Goal: Task Accomplishment & Management: Use online tool/utility

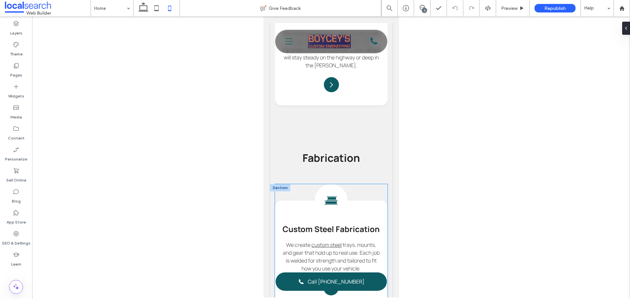
scroll to position [821, 0]
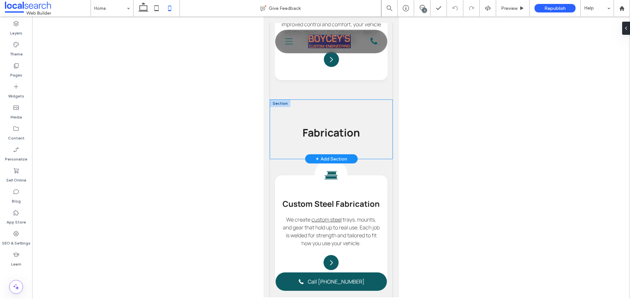
click at [301, 159] on div "Fabrication" at bounding box center [331, 129] width 122 height 59
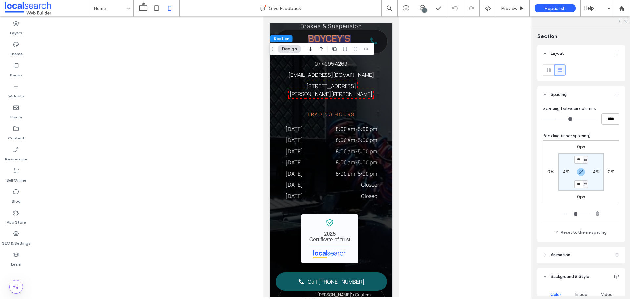
scroll to position [3120, 0]
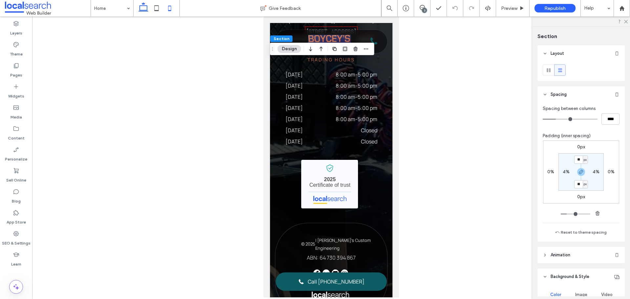
click at [145, 11] on use at bounding box center [144, 6] width 10 height 9
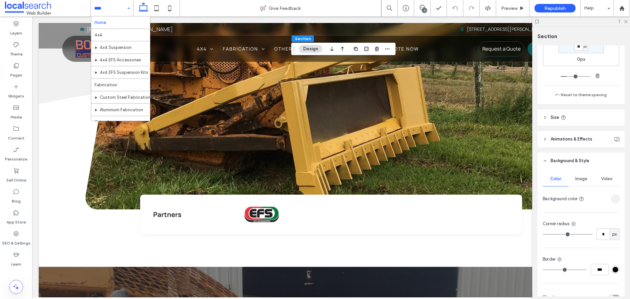
scroll to position [197, 0]
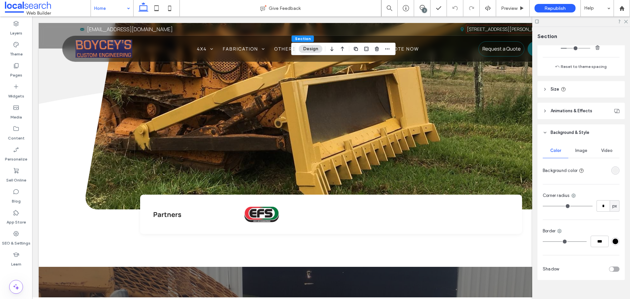
click at [626, 23] on div at bounding box center [582, 21] width 98 height 10
click at [626, 23] on icon at bounding box center [626, 21] width 4 height 4
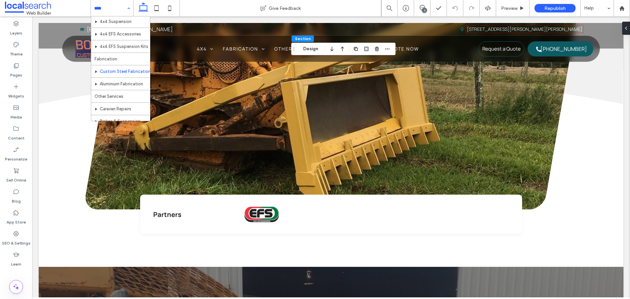
scroll to position [57, 0]
click at [170, 7] on icon at bounding box center [169, 8] width 13 height 13
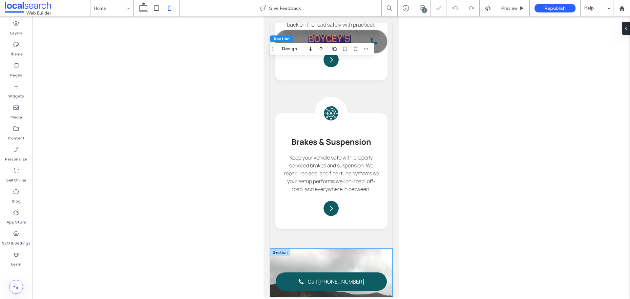
type input "**"
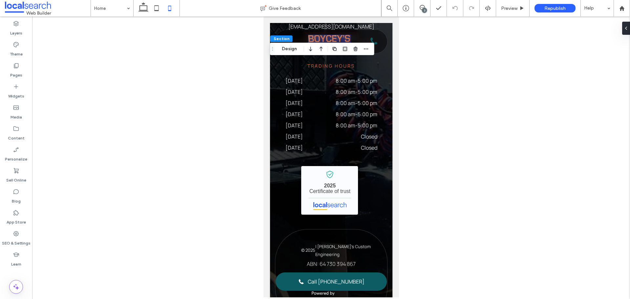
scroll to position [3184, 0]
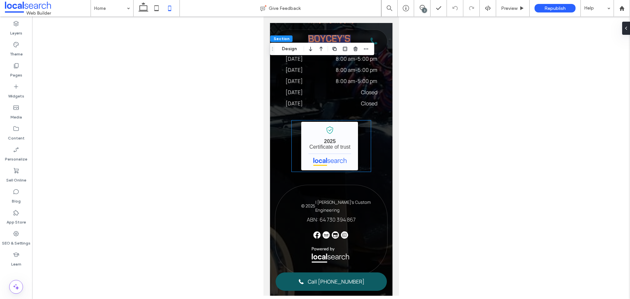
click at [363, 164] on div "Boycey's Custom Engineering - Localsearch verified business 2025 Certificate of…" at bounding box center [331, 146] width 79 height 51
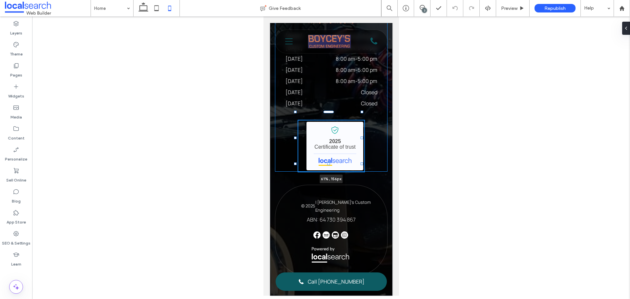
drag, startPoint x: 367, startPoint y: 154, endPoint x: 361, endPoint y: 154, distance: 5.9
click at [362, 139] on div at bounding box center [362, 138] width 3 height 3
type input "**"
type input "****"
drag, startPoint x: 296, startPoint y: 153, endPoint x: 302, endPoint y: 153, distance: 6.6
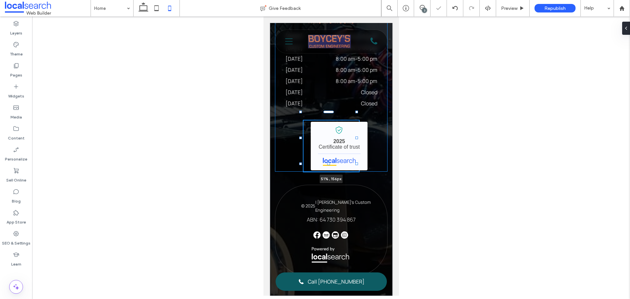
click at [302, 139] on div at bounding box center [300, 138] width 3 height 3
type input "**"
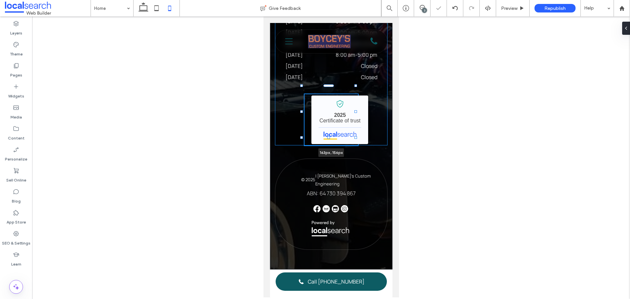
type input "****"
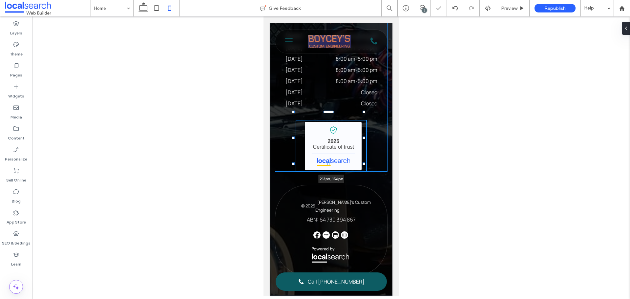
type input "***"
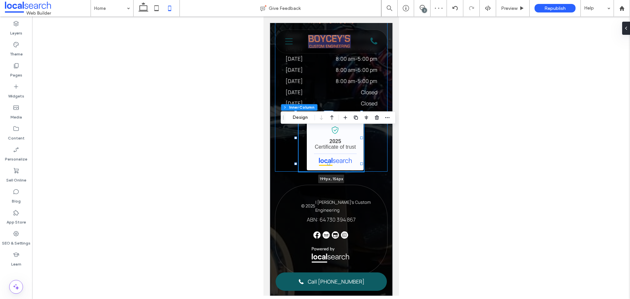
drag, startPoint x: 301, startPoint y: 152, endPoint x: 296, endPoint y: 153, distance: 5.9
click at [296, 139] on div at bounding box center [295, 138] width 3 height 3
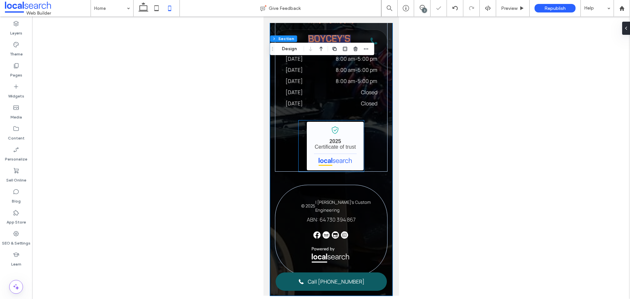
click at [301, 141] on div "Boycey's Custom Engineering - Localsearch verified business 2025 Certificate of…" at bounding box center [330, 146] width 65 height 51
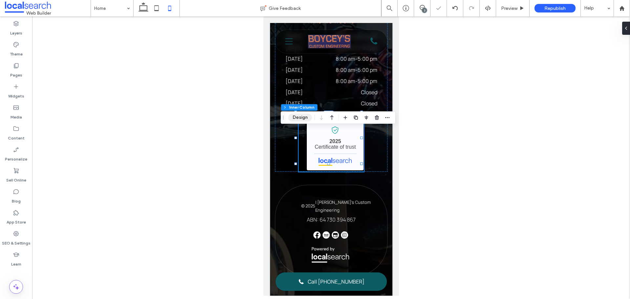
click at [302, 118] on button "Design" at bounding box center [301, 118] width 24 height 8
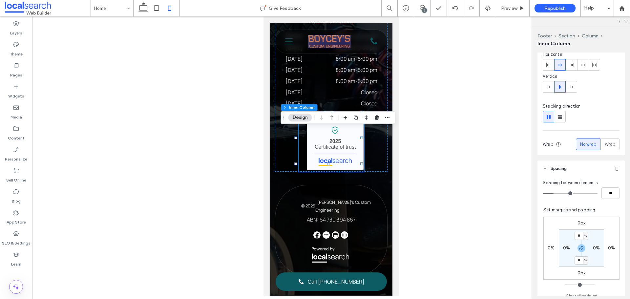
scroll to position [0, 0]
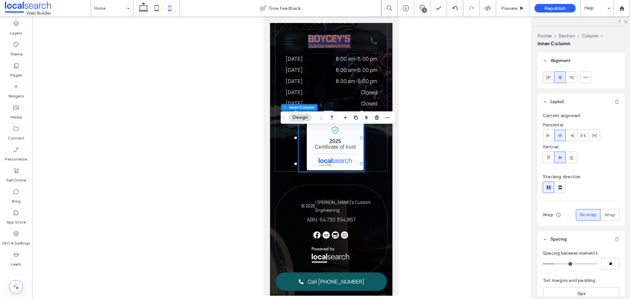
click at [552, 82] on div at bounding box center [548, 77] width 11 height 11
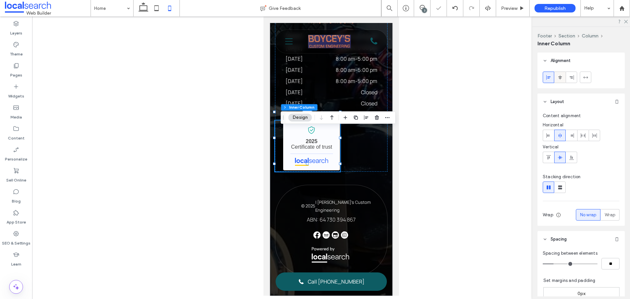
click at [562, 76] on icon at bounding box center [560, 77] width 5 height 5
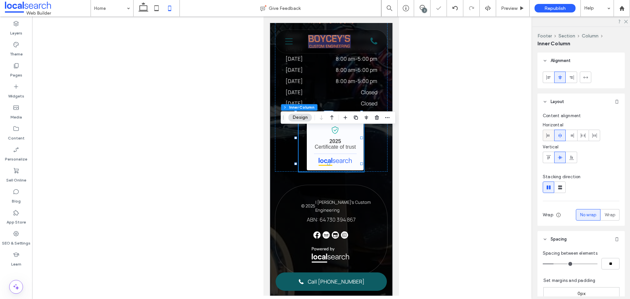
click at [547, 135] on icon at bounding box center [548, 135] width 5 height 5
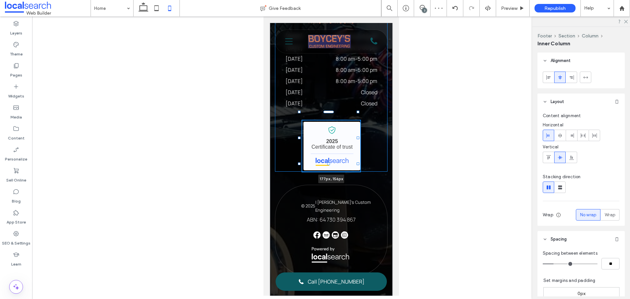
type input "***"
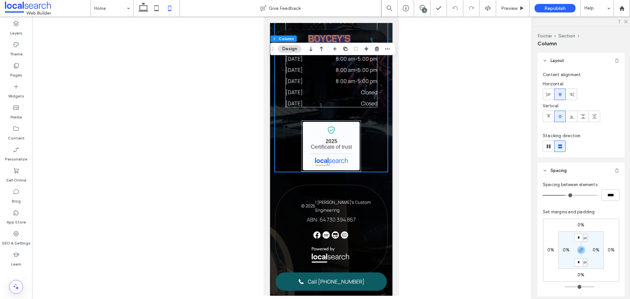
drag, startPoint x: 153, startPoint y: 6, endPoint x: 193, endPoint y: 47, distance: 57.4
click at [153, 6] on icon at bounding box center [156, 8] width 13 height 13
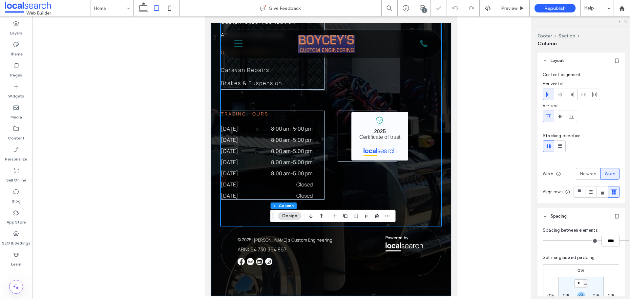
type input "*"
type input "**"
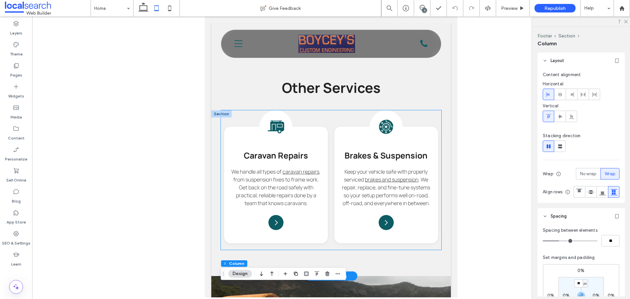
scroll to position [1190, 0]
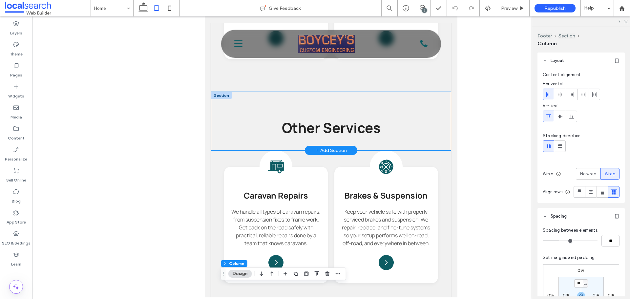
click at [278, 115] on div "Other Services" at bounding box center [331, 121] width 240 height 58
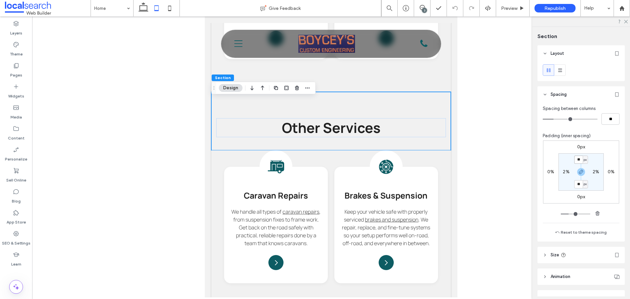
click at [578, 159] on input "**" at bounding box center [579, 160] width 9 height 8
type input "**"
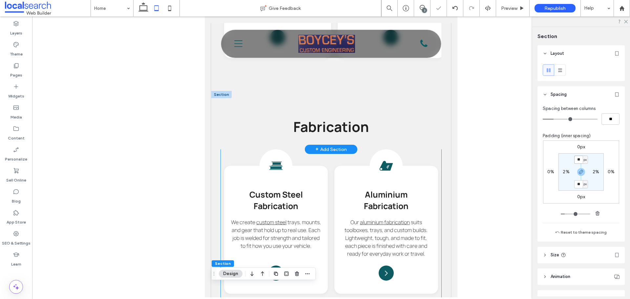
scroll to position [928, 0]
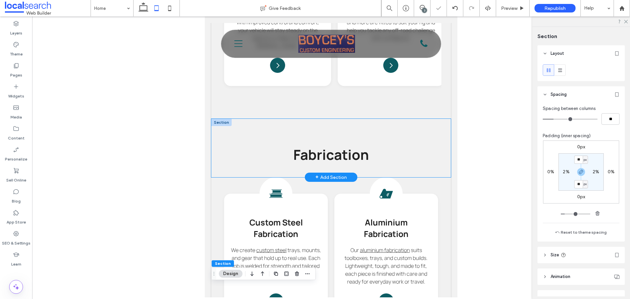
click at [255, 131] on div "Fabrication" at bounding box center [331, 148] width 240 height 58
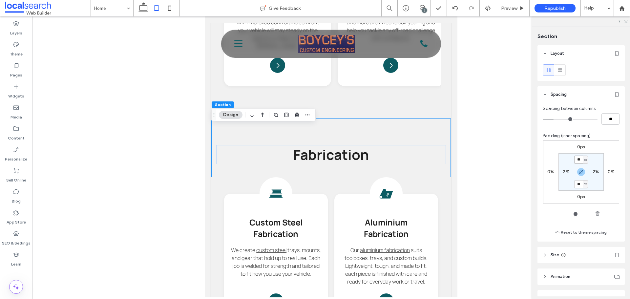
click at [577, 160] on input "**" at bounding box center [579, 160] width 9 height 8
type input "**"
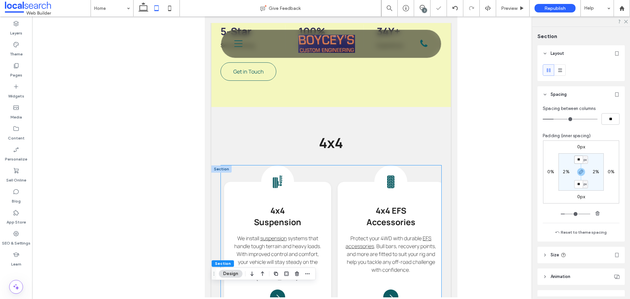
scroll to position [665, 0]
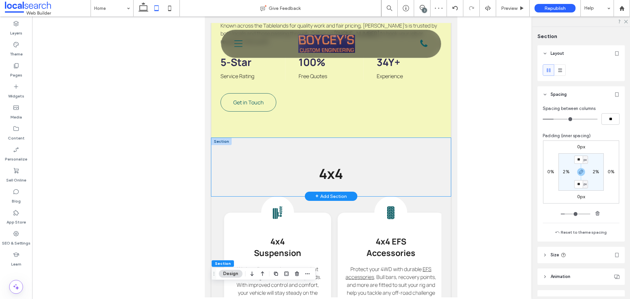
click at [379, 161] on div "4x4" at bounding box center [331, 167] width 240 height 58
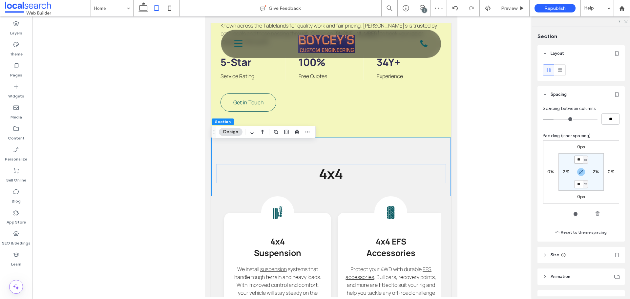
click at [576, 161] on input "**" at bounding box center [579, 160] width 9 height 8
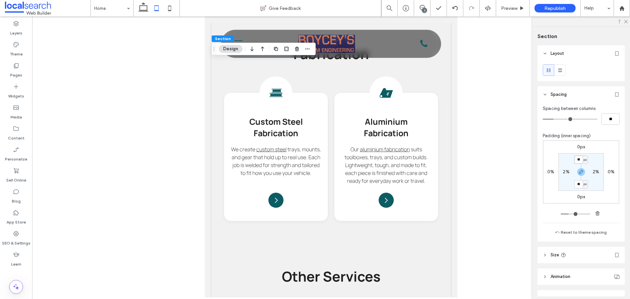
scroll to position [1092, 0]
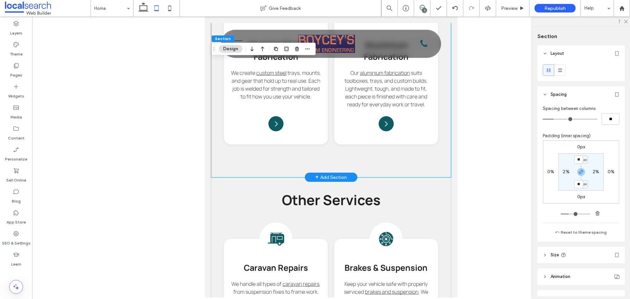
click at [305, 175] on div "Steel Icon Custom Steel Fabrication We create custom steel trays, mounts, and g…" at bounding box center [331, 88] width 240 height 177
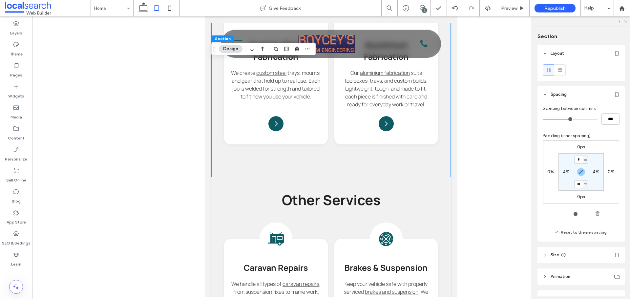
type input "**"
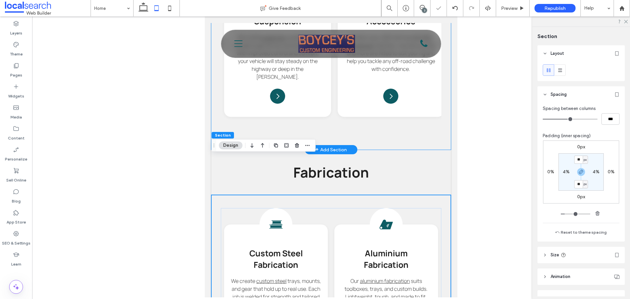
scroll to position [895, 0]
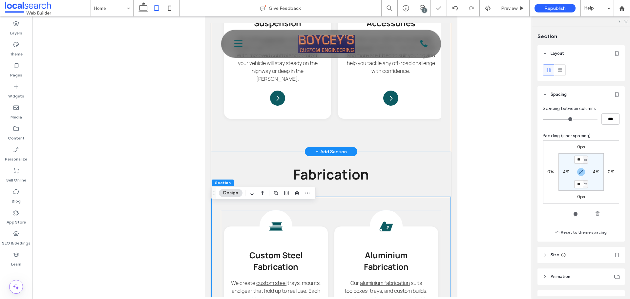
click at [295, 140] on div "Suspension Icon 4x4 Suspension We install suspension systems that handle tough …" at bounding box center [331, 59] width 240 height 185
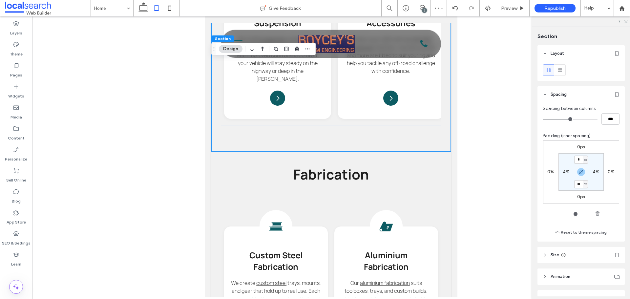
type input "**"
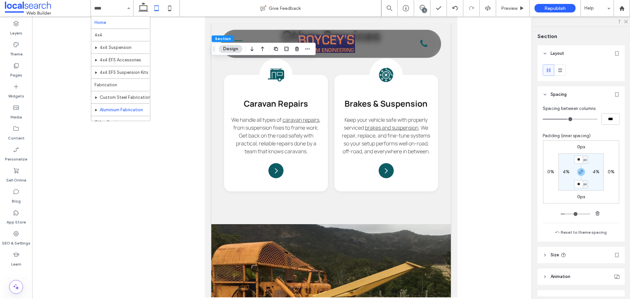
scroll to position [57, 0]
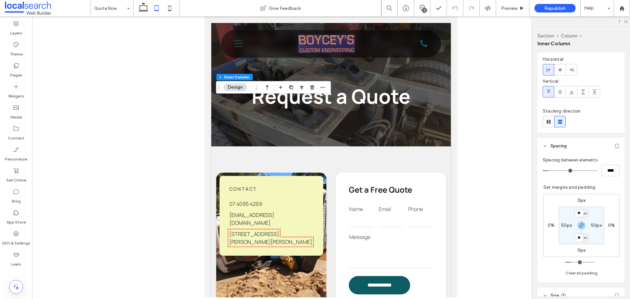
scroll to position [525, 0]
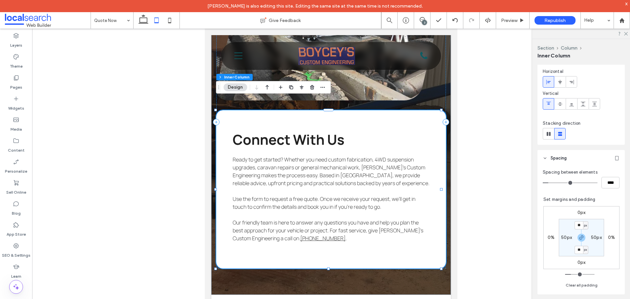
click at [627, 4] on div "x" at bounding box center [627, 4] width 3 height 6
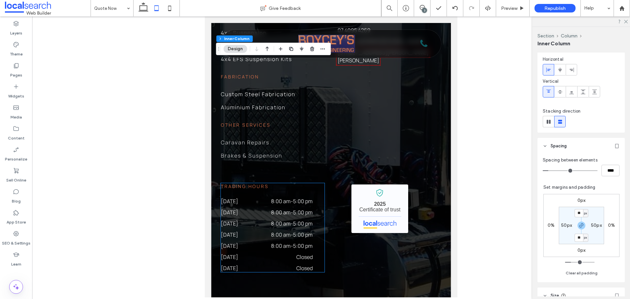
scroll to position [1129, 0]
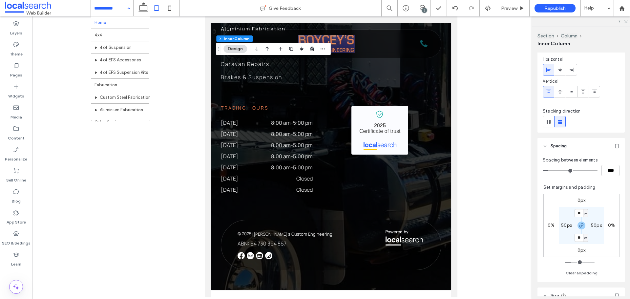
click at [101, 16] on input at bounding box center [110, 8] width 33 height 16
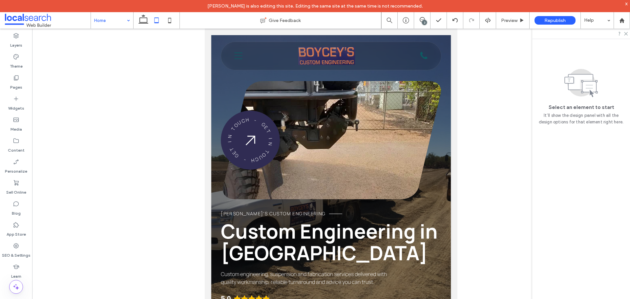
click at [497, 104] on div at bounding box center [331, 169] width 598 height 281
click at [22, 245] on div "SEO & Settings" at bounding box center [16, 250] width 32 height 21
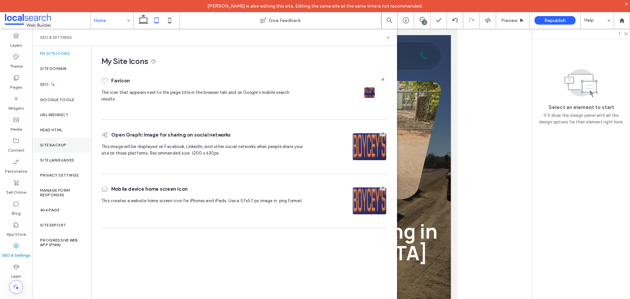
click at [50, 143] on label "Site Backup" at bounding box center [53, 145] width 26 height 5
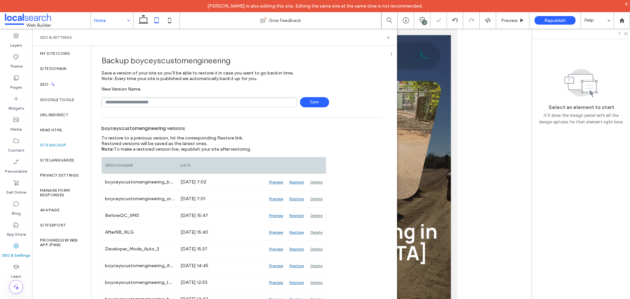
click at [144, 106] on input "text" at bounding box center [198, 102] width 195 height 10
type input "**********"
click at [312, 102] on span "Save" at bounding box center [314, 102] width 29 height 10
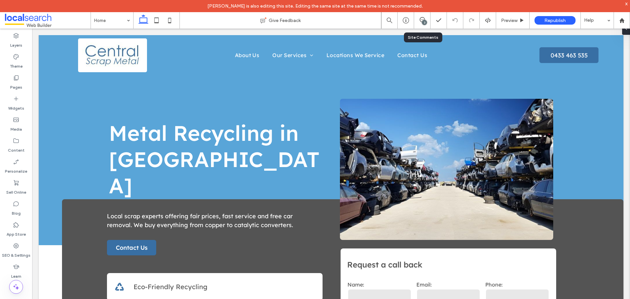
click at [427, 21] on div "3" at bounding box center [424, 22] width 5 height 5
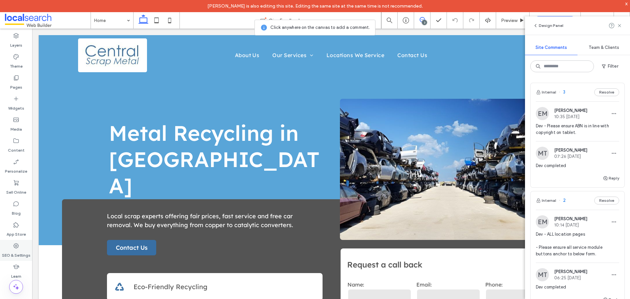
click at [18, 244] on icon at bounding box center [16, 246] width 7 height 7
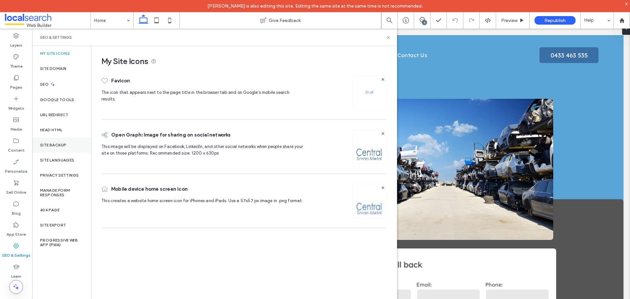
click at [70, 146] on div "Site Backup" at bounding box center [61, 145] width 59 height 15
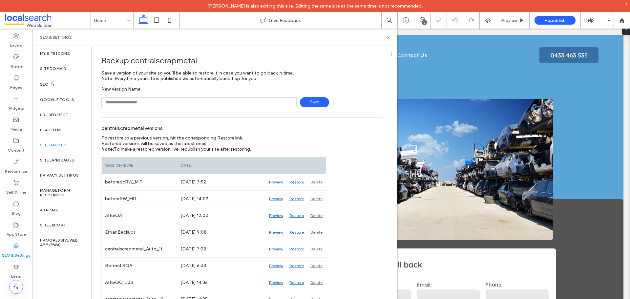
click at [155, 99] on input "text" at bounding box center [198, 102] width 195 height 10
type input "**********"
click at [306, 100] on span "Save" at bounding box center [314, 102] width 29 height 10
click at [389, 39] on icon at bounding box center [388, 37] width 5 height 5
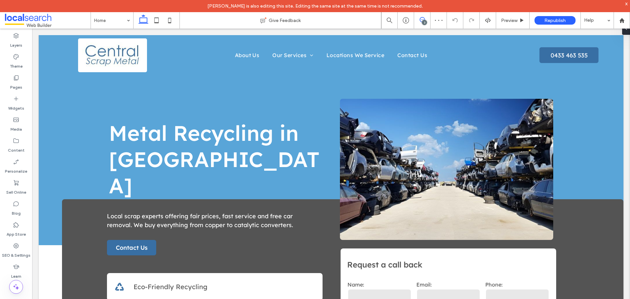
click at [425, 18] on icon at bounding box center [422, 19] width 5 height 5
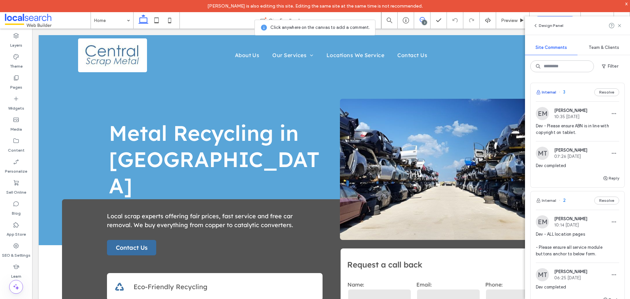
click at [548, 90] on button "Internal" at bounding box center [546, 92] width 20 height 8
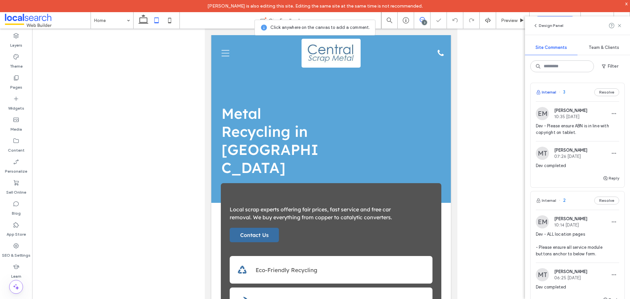
scroll to position [1533, 0]
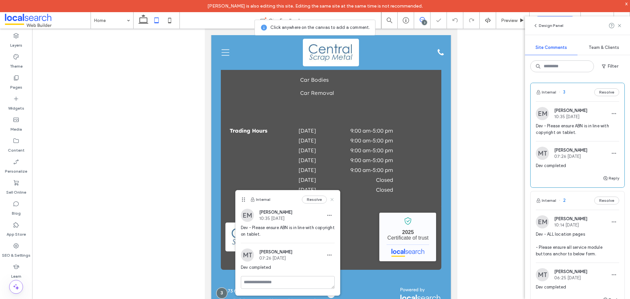
drag, startPoint x: 333, startPoint y: 202, endPoint x: 115, endPoint y: 205, distance: 218.7
click at [333, 202] on icon at bounding box center [332, 199] width 5 height 5
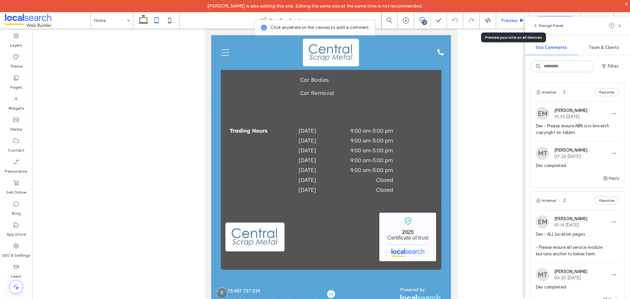
click at [508, 24] on div "Preview" at bounding box center [512, 20] width 33 height 16
click at [504, 19] on span "Preview" at bounding box center [509, 21] width 16 height 6
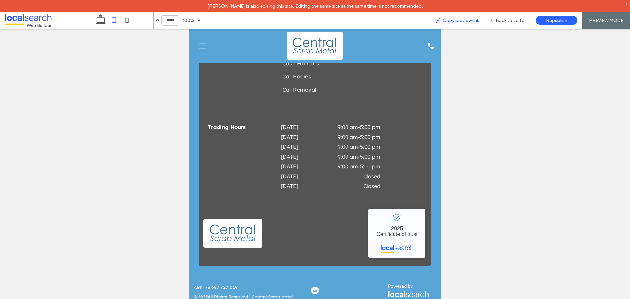
scroll to position [1532, 0]
click at [472, 21] on span "Copy preview link" at bounding box center [461, 21] width 36 height 6
click at [504, 26] on div "Back to editor" at bounding box center [508, 20] width 47 height 16
click at [495, 23] on div "Back to editor" at bounding box center [508, 20] width 47 height 16
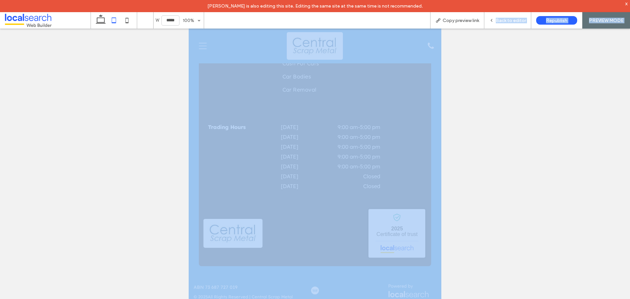
drag, startPoint x: 498, startPoint y: 20, endPoint x: 501, endPoint y: 30, distance: 9.8
click at [501, 31] on div "W ***** 100% Copy preview link Back to editor Republish PREVIEW MODE Design Pan…" at bounding box center [315, 155] width 630 height 287
click at [481, 90] on div at bounding box center [315, 170] width 630 height 283
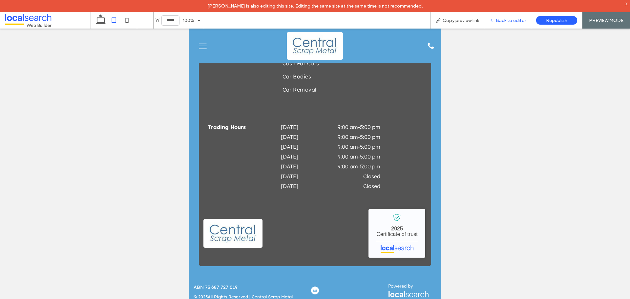
click at [498, 22] on span "Back to editor" at bounding box center [511, 21] width 30 height 6
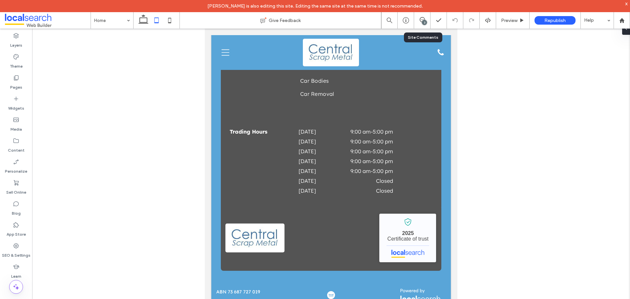
click at [422, 17] on div "3" at bounding box center [422, 20] width 16 height 16
click at [423, 19] on icon at bounding box center [422, 19] width 5 height 5
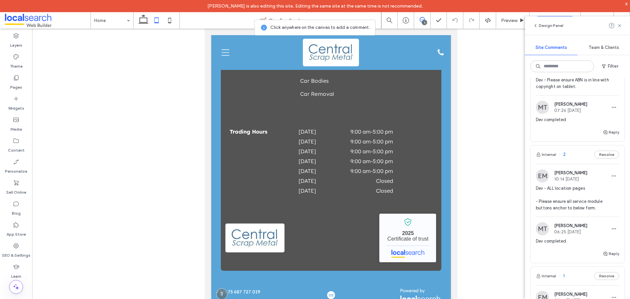
scroll to position [66, 0]
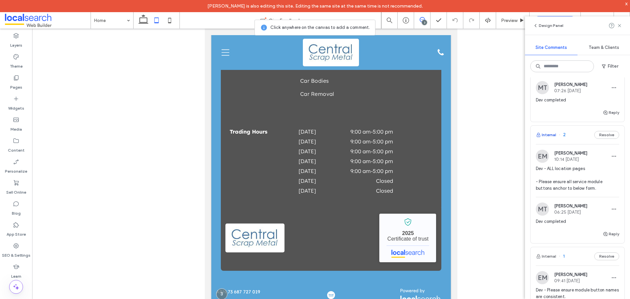
click at [548, 136] on button "Internal" at bounding box center [546, 135] width 20 height 8
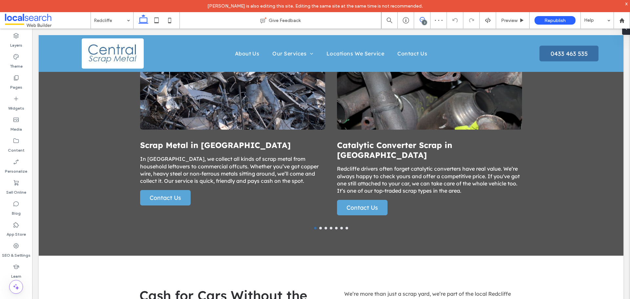
click at [420, 20] on use at bounding box center [422, 19] width 5 height 5
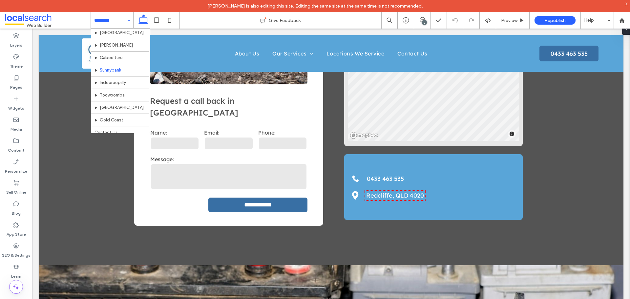
scroll to position [169, 0]
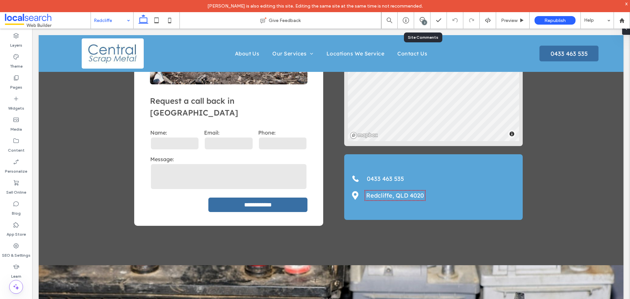
click at [419, 23] on div "3" at bounding box center [422, 20] width 16 height 7
click at [423, 20] on use at bounding box center [422, 19] width 5 height 5
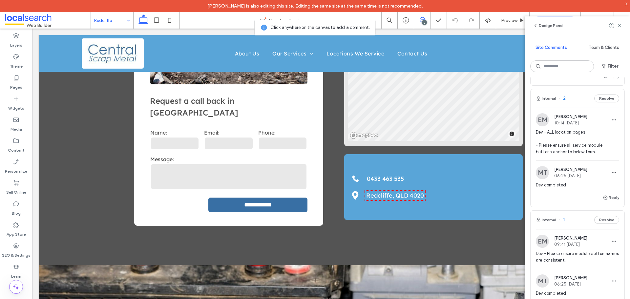
scroll to position [197, 0]
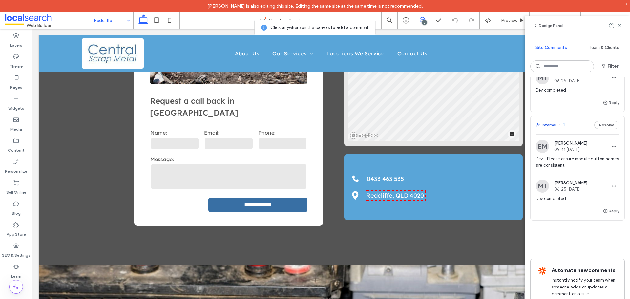
click at [546, 124] on button "Internal" at bounding box center [546, 125] width 20 height 8
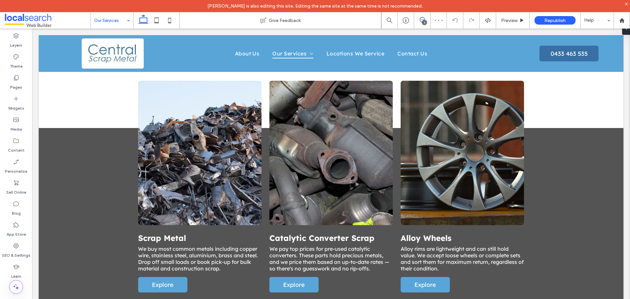
click at [426, 20] on span at bounding box center [422, 19] width 16 height 5
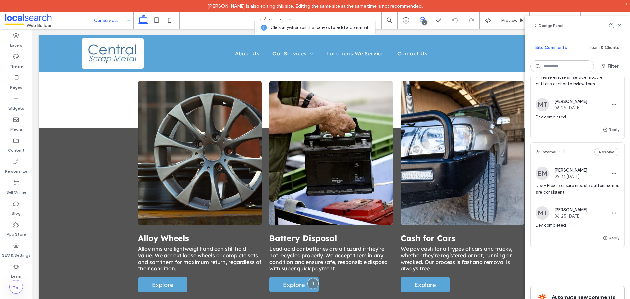
scroll to position [229, 0]
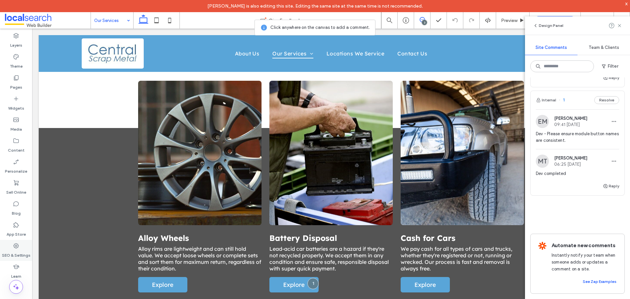
drag, startPoint x: 16, startPoint y: 246, endPoint x: 20, endPoint y: 245, distance: 3.7
click at [16, 246] on icon at bounding box center [16, 246] width 7 height 7
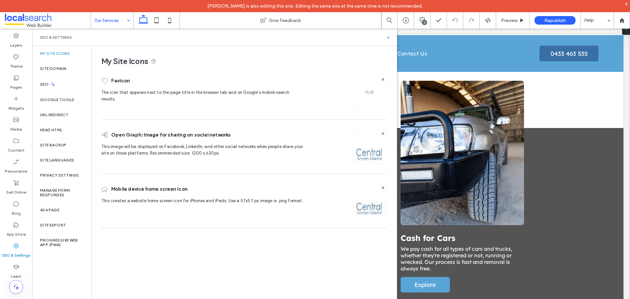
scroll to position [0, 0]
click at [50, 142] on div "Site Backup" at bounding box center [61, 145] width 59 height 15
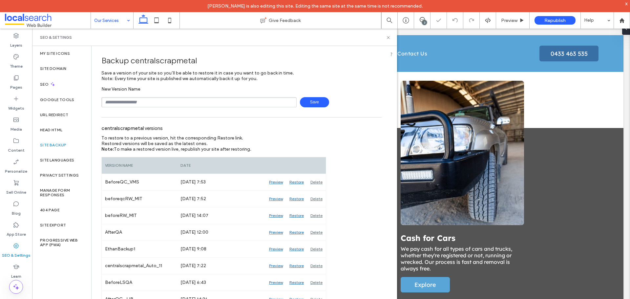
click at [130, 105] on input "text" at bounding box center [198, 102] width 195 height 10
type input "**********"
click at [308, 104] on span "Save" at bounding box center [314, 102] width 29 height 10
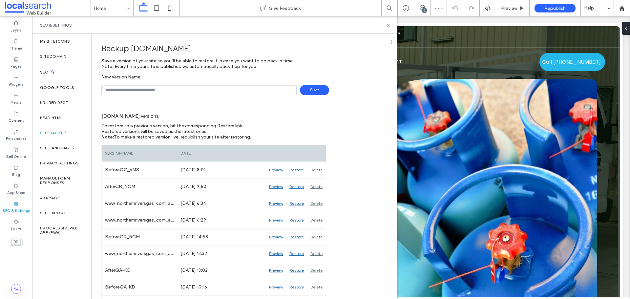
click at [387, 25] on icon at bounding box center [388, 25] width 5 height 5
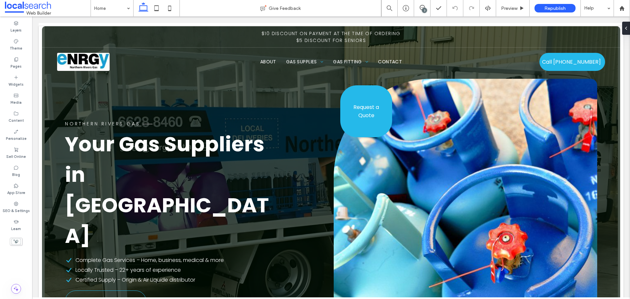
click at [425, 9] on div "3" at bounding box center [424, 10] width 5 height 5
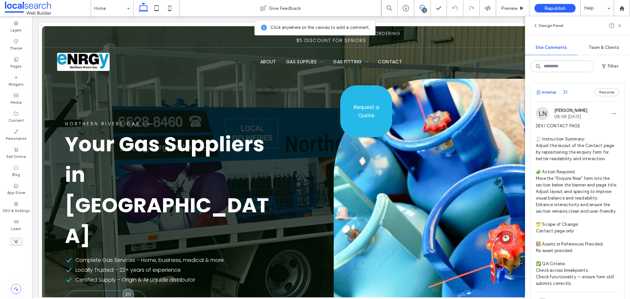
click at [553, 93] on button "Internal" at bounding box center [546, 92] width 20 height 8
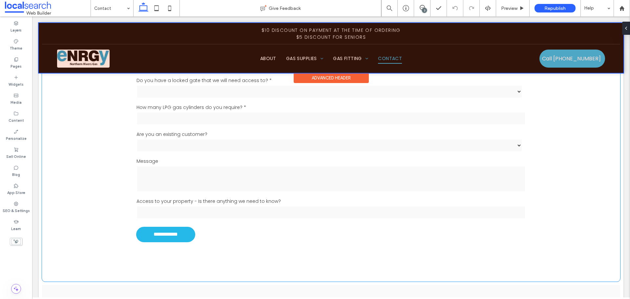
scroll to position [263, 0]
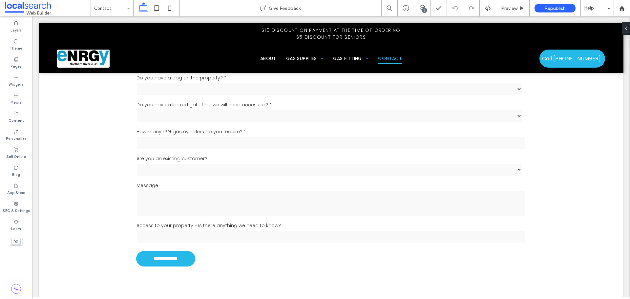
click at [425, 8] on div "3" at bounding box center [424, 10] width 5 height 5
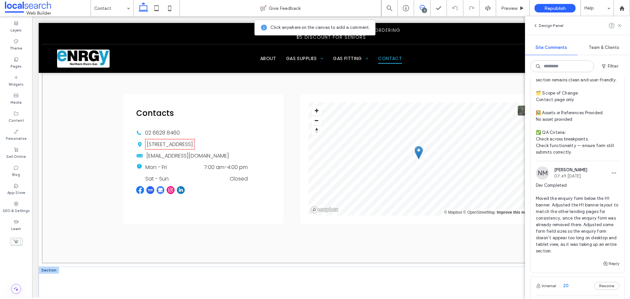
scroll to position [525, 0]
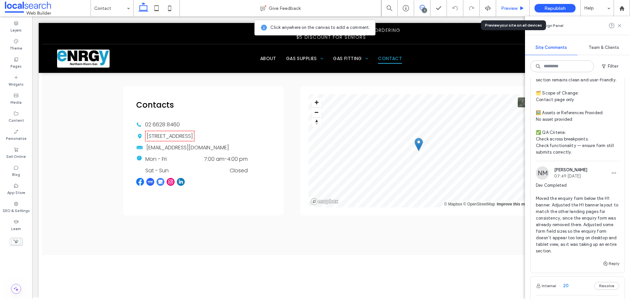
click at [511, 10] on span "Preview" at bounding box center [509, 9] width 16 height 6
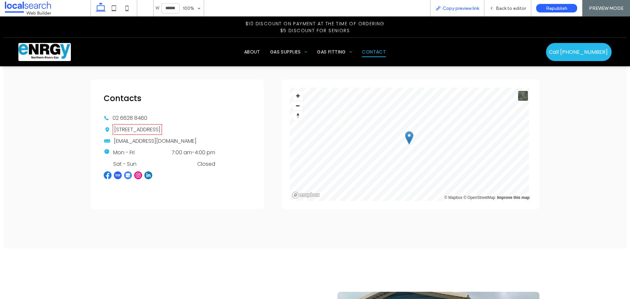
click at [464, 7] on span "Copy preview link" at bounding box center [461, 9] width 36 height 6
click at [459, 8] on span "Copy preview link" at bounding box center [461, 9] width 36 height 6
click at [495, 11] on div "Back to editor" at bounding box center [508, 9] width 47 height 6
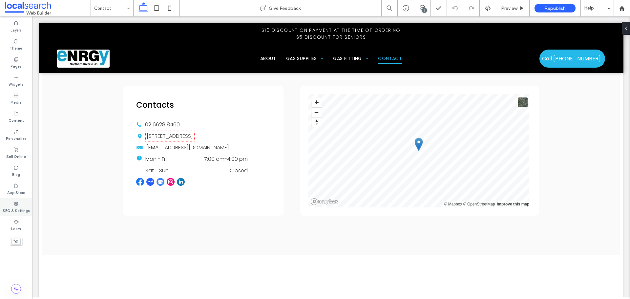
click at [19, 209] on label "SEO & Settings" at bounding box center [16, 210] width 27 height 7
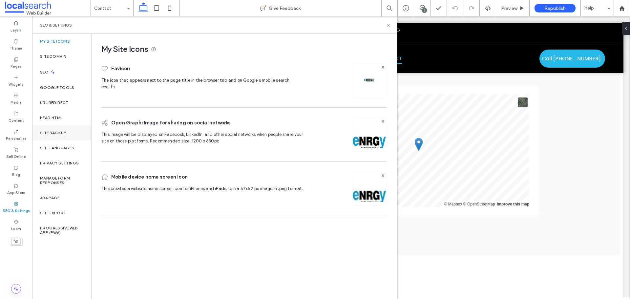
click at [61, 136] on div "Site Backup" at bounding box center [61, 132] width 59 height 15
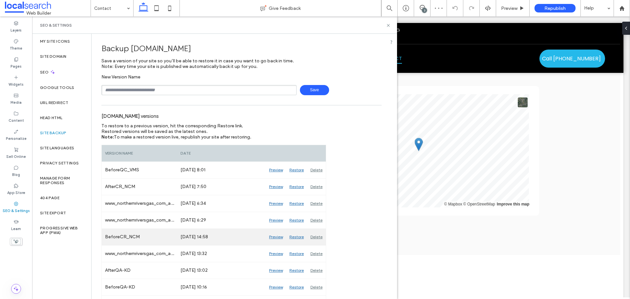
click at [274, 235] on div "Preview" at bounding box center [276, 237] width 20 height 16
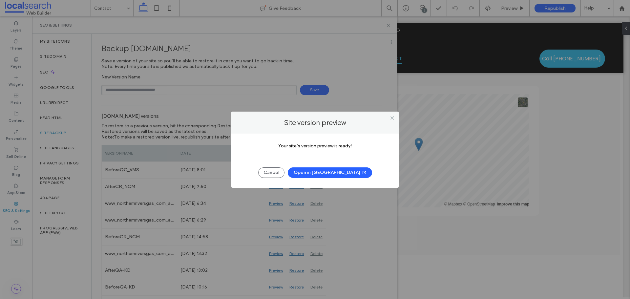
click at [314, 171] on button "Open in New Tab" at bounding box center [330, 172] width 84 height 11
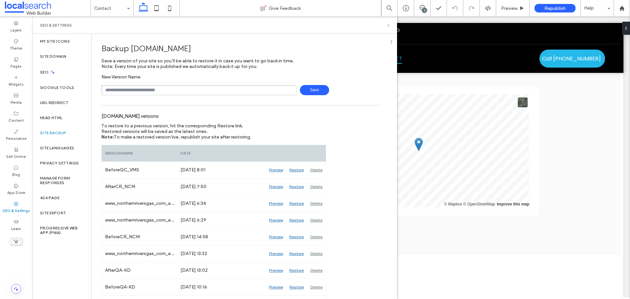
click at [390, 26] on icon at bounding box center [388, 25] width 5 height 5
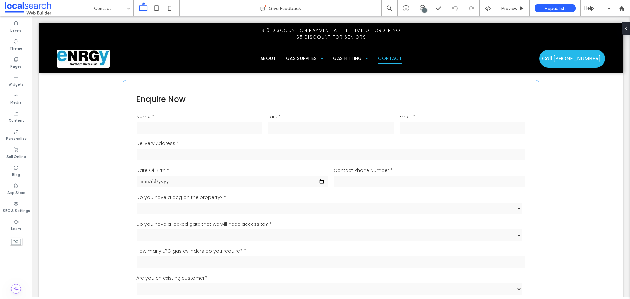
scroll to position [66, 0]
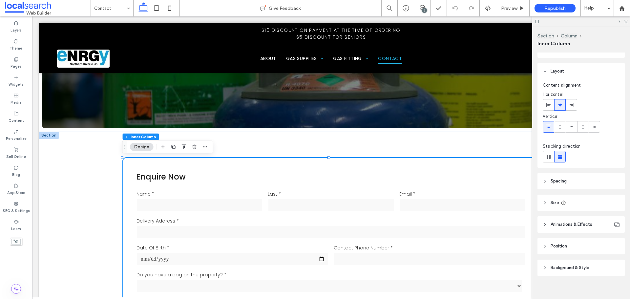
scroll to position [17, 0]
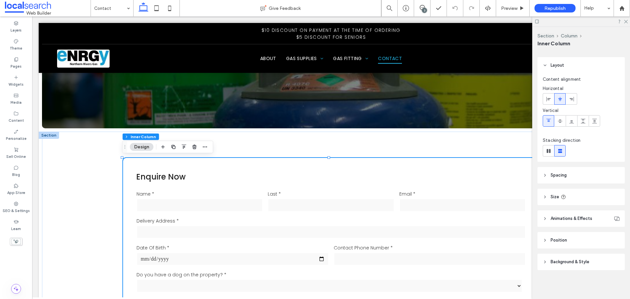
click at [576, 266] on header "Background & Style" at bounding box center [581, 262] width 87 height 16
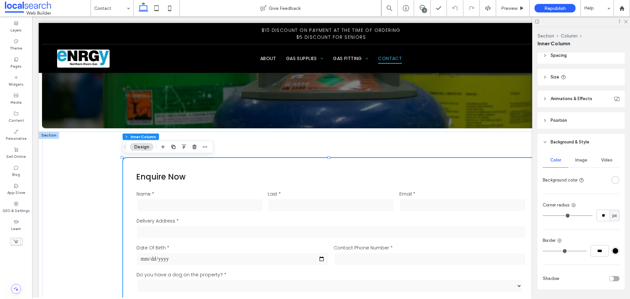
scroll to position [156, 0]
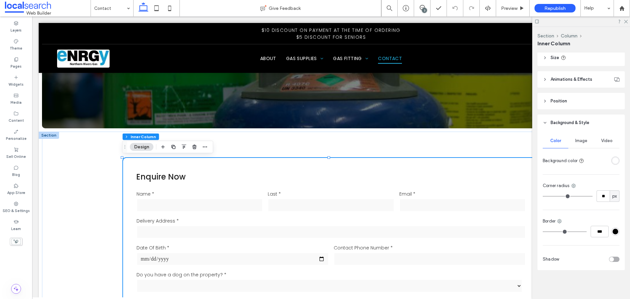
click at [615, 258] on div "toggle" at bounding box center [614, 259] width 11 height 5
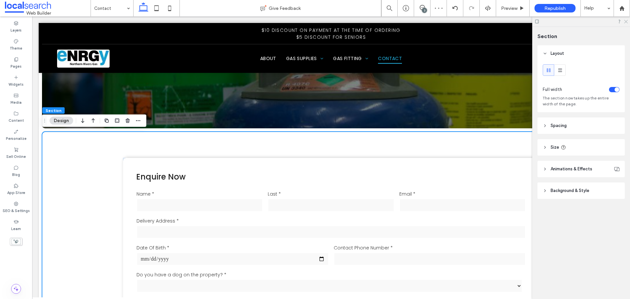
click at [626, 22] on icon at bounding box center [626, 21] width 4 height 4
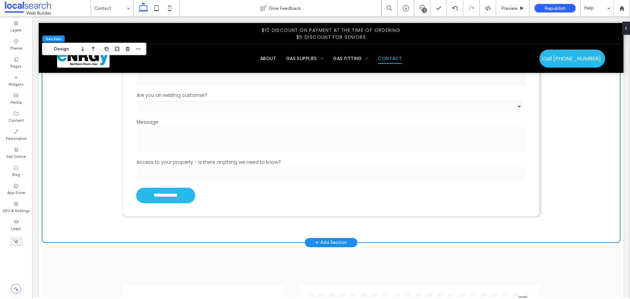
scroll to position [328, 0]
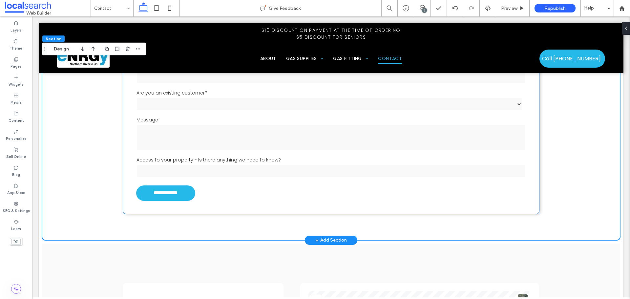
click at [534, 201] on div "**********" at bounding box center [331, 54] width 417 height 319
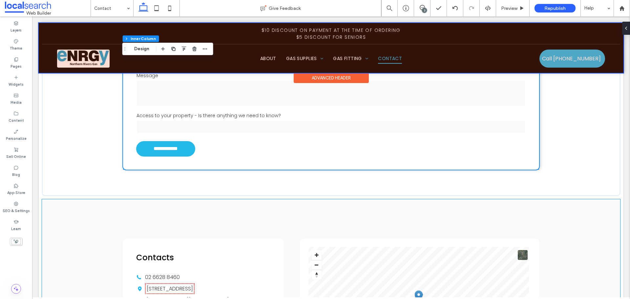
scroll to position [394, 0]
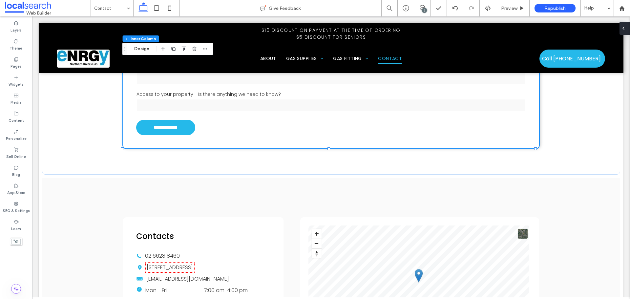
drag, startPoint x: 625, startPoint y: 33, endPoint x: 581, endPoint y: 42, distance: 44.4
click at [625, 33] on span at bounding box center [623, 28] width 5 height 13
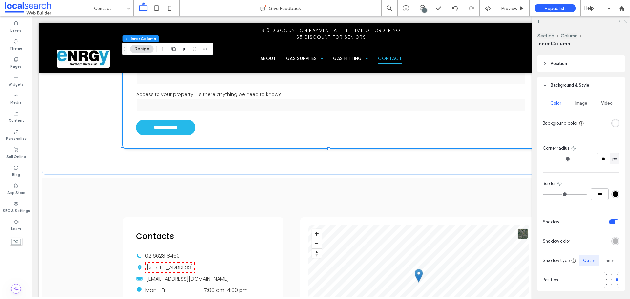
scroll to position [216, 0]
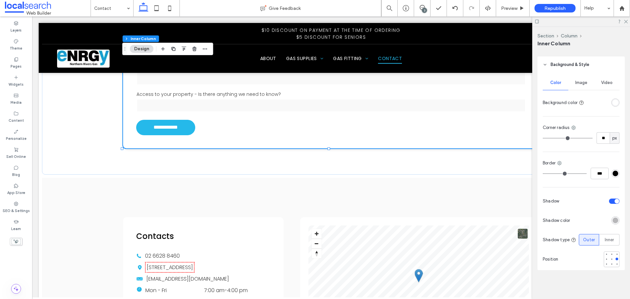
click at [615, 199] on div "toggle" at bounding box center [617, 201] width 5 height 5
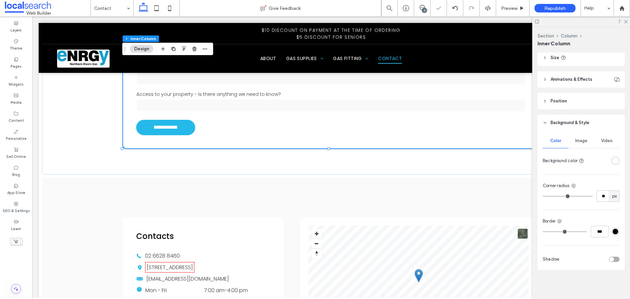
scroll to position [156, 0]
click at [597, 233] on input "***" at bounding box center [600, 231] width 18 height 11
type input "***"
type input "*"
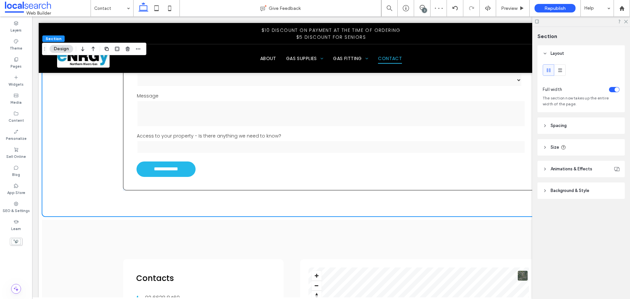
scroll to position [362, 0]
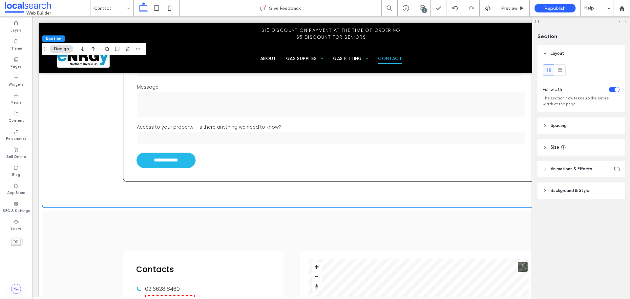
click at [578, 193] on span "Background & Style" at bounding box center [570, 191] width 39 height 7
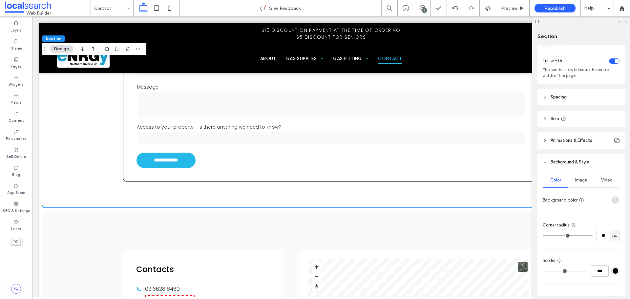
scroll to position [66, 0]
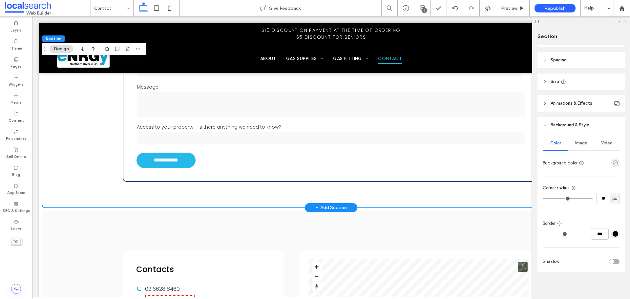
click at [422, 179] on div "**********" at bounding box center [331, 22] width 417 height 320
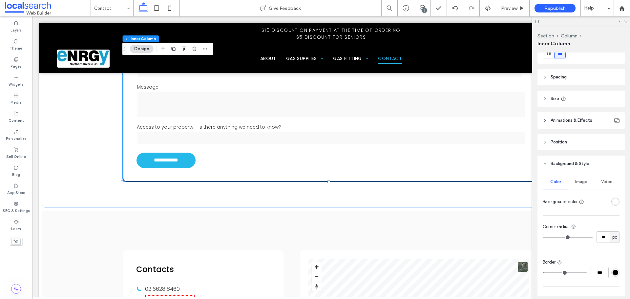
scroll to position [156, 0]
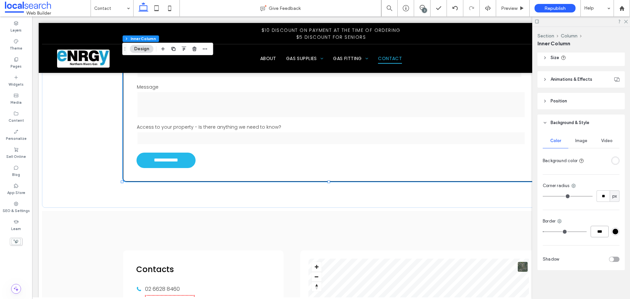
click at [598, 231] on input "***" at bounding box center [600, 231] width 18 height 11
type input "***"
type input "*"
click at [96, 161] on div "**********" at bounding box center [331, 21] width 579 height 371
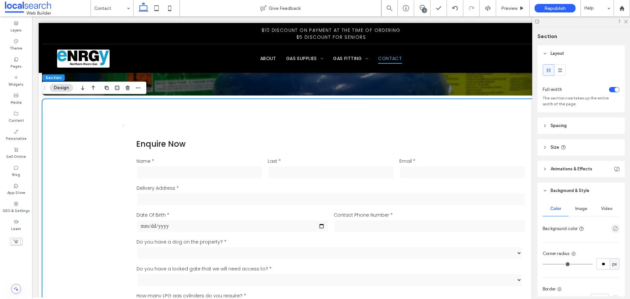
scroll to position [66, 0]
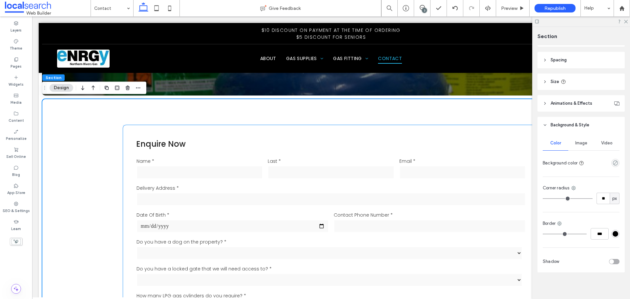
click at [481, 132] on div "**********" at bounding box center [331, 284] width 417 height 319
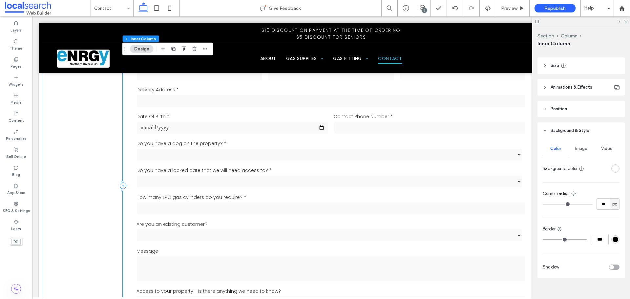
scroll to position [156, 0]
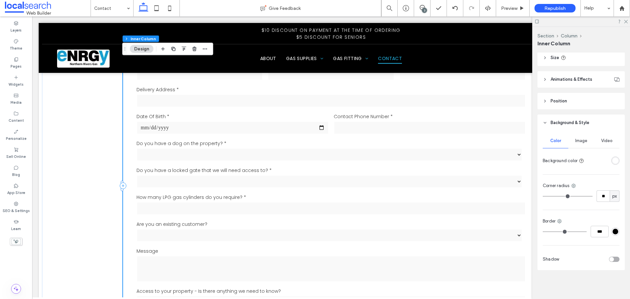
click at [611, 257] on div "toggle" at bounding box center [614, 259] width 11 height 5
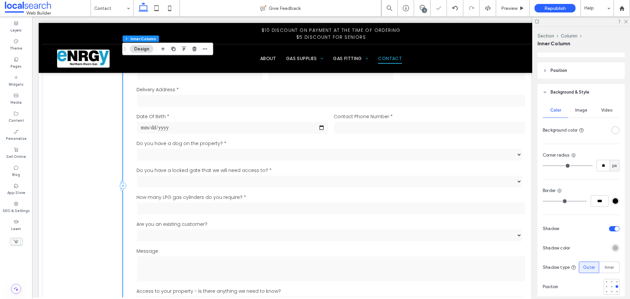
scroll to position [216, 0]
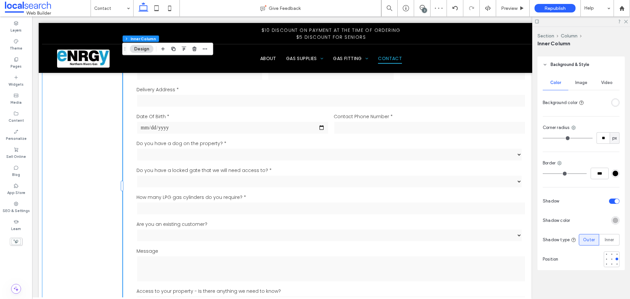
click at [102, 150] on div "**********" at bounding box center [331, 185] width 579 height 371
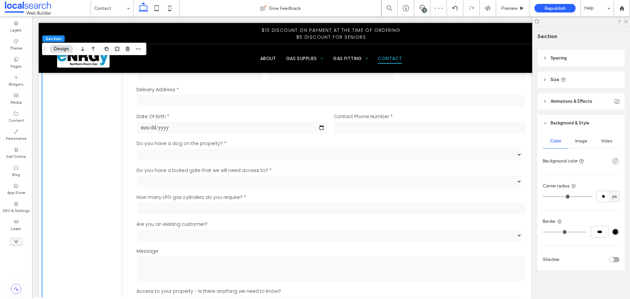
scroll to position [68, 0]
click at [130, 134] on div "**********" at bounding box center [331, 186] width 417 height 319
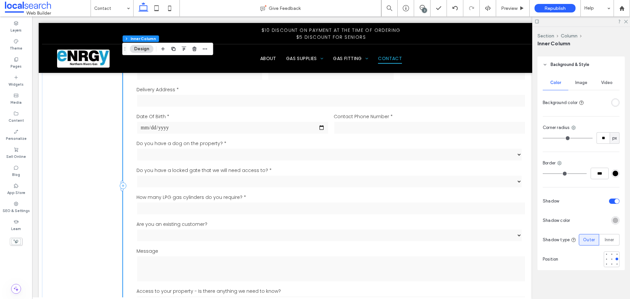
scroll to position [216, 0]
click at [616, 199] on div "toggle" at bounding box center [617, 201] width 5 height 5
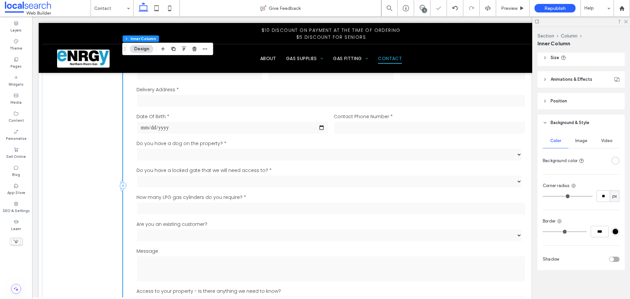
scroll to position [156, 0]
click at [94, 155] on div "**********" at bounding box center [331, 185] width 579 height 371
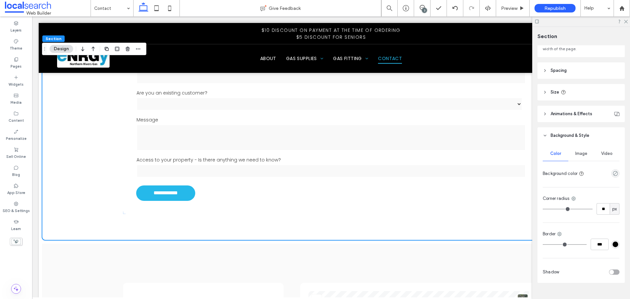
scroll to position [68, 0]
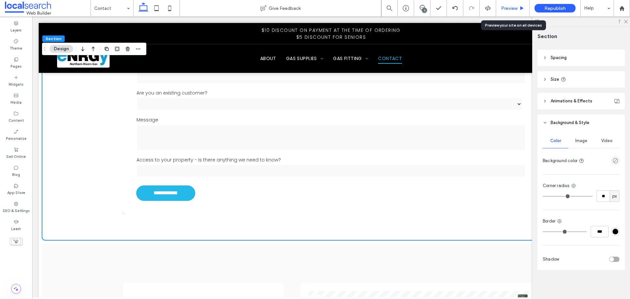
click at [511, 13] on div "Preview" at bounding box center [512, 8] width 33 height 16
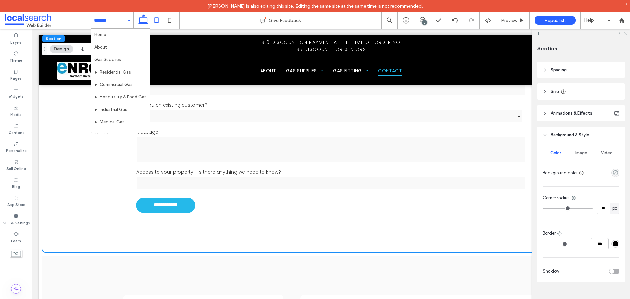
click at [155, 20] on use at bounding box center [157, 20] width 4 height 6
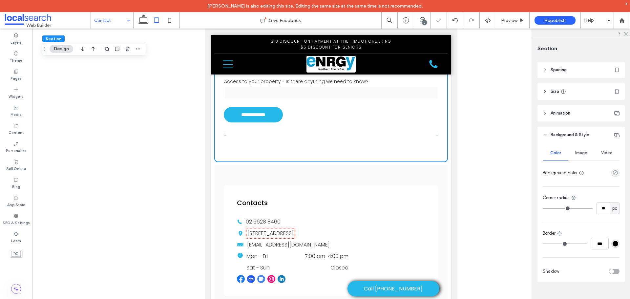
scroll to position [143, 0]
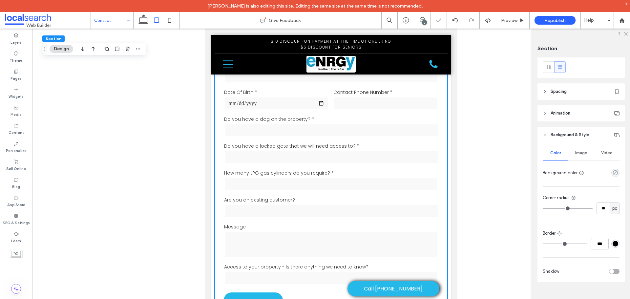
type input "**"
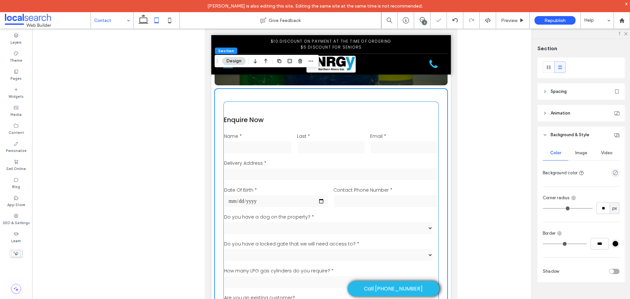
scroll to position [0, 0]
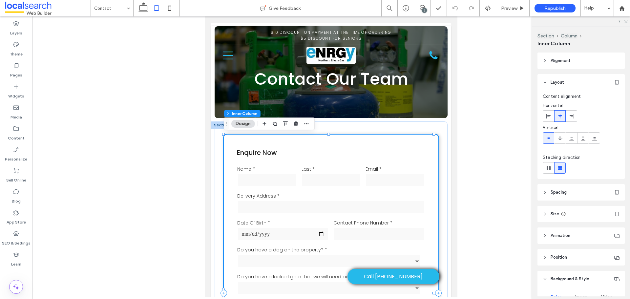
click at [560, 193] on span "Spacing" at bounding box center [559, 192] width 16 height 7
